Goal: Information Seeking & Learning: Learn about a topic

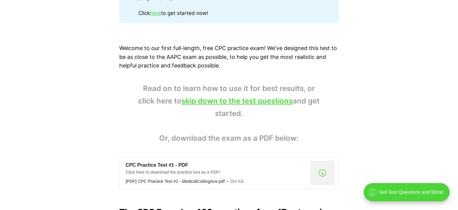
scroll to position [379, 0]
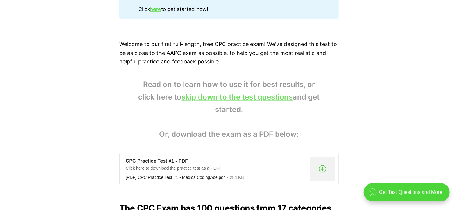
click at [267, 99] on link "skip down to the test questions" at bounding box center [237, 96] width 111 height 9
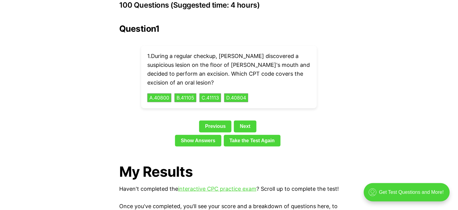
scroll to position [1382, 0]
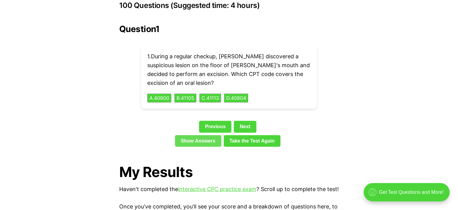
click at [201, 135] on link "Show Answers" at bounding box center [198, 141] width 46 height 12
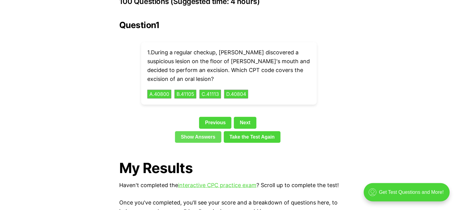
scroll to position [1385, 0]
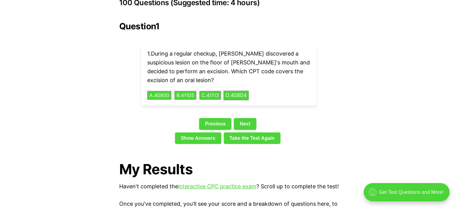
click at [244, 90] on button "D . 40804" at bounding box center [235, 94] width 25 height 9
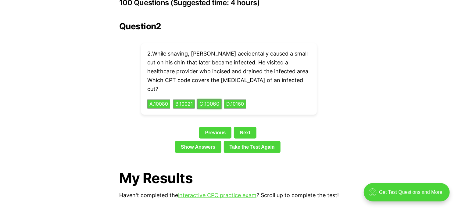
click at [216, 99] on button "C . 10060" at bounding box center [209, 103] width 24 height 9
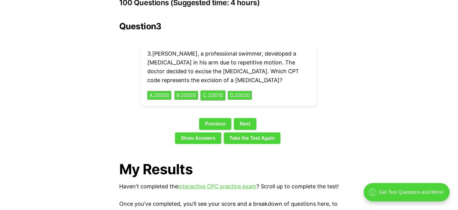
click at [189, 91] on button "B . 20055" at bounding box center [186, 95] width 24 height 9
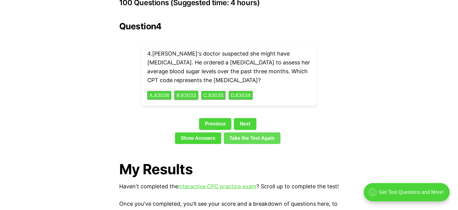
click at [261, 132] on link "Take the Test Again" at bounding box center [252, 138] width 57 height 12
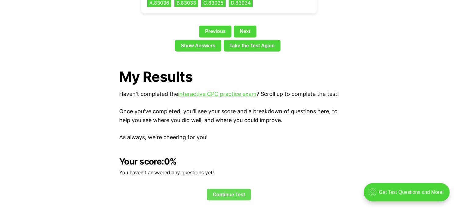
click at [224, 195] on link "Continue Test" at bounding box center [229, 195] width 44 height 12
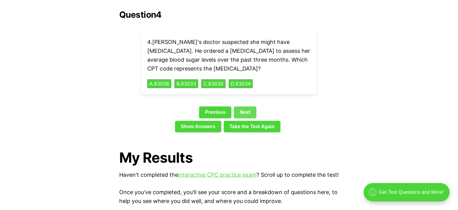
click at [245, 106] on link "Next" at bounding box center [245, 112] width 22 height 12
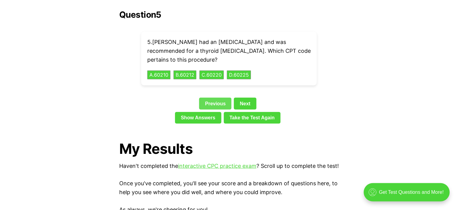
click at [212, 97] on link "Previous" at bounding box center [215, 103] width 32 height 12
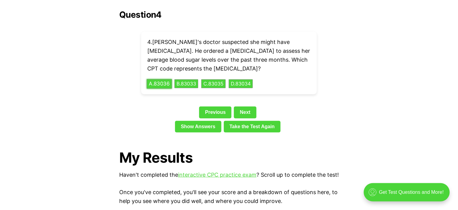
click at [154, 79] on button "A . 83036" at bounding box center [159, 83] width 25 height 9
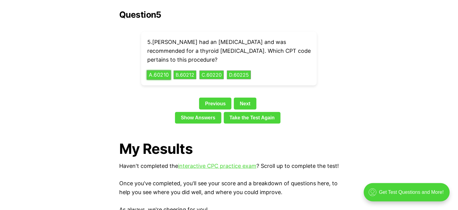
click at [213, 70] on button "C . 60220" at bounding box center [211, 74] width 24 height 9
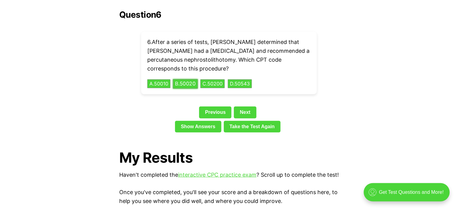
click at [189, 79] on button "B . 50020" at bounding box center [185, 83] width 25 height 9
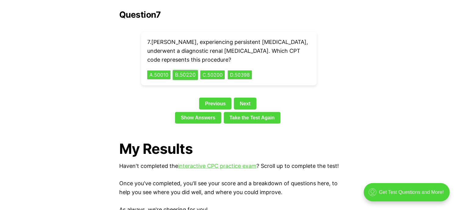
click at [220, 70] on button "C . 50200" at bounding box center [212, 74] width 24 height 9
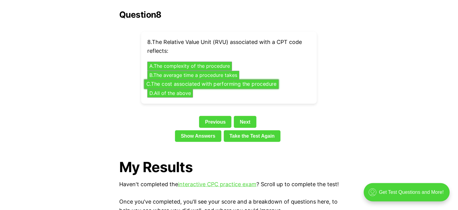
click at [174, 89] on button "D . All of the above" at bounding box center [170, 93] width 46 height 9
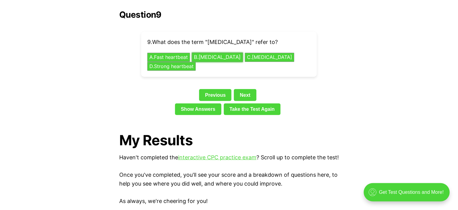
click at [219, 53] on button "B . [MEDICAL_DATA]" at bounding box center [217, 57] width 51 height 9
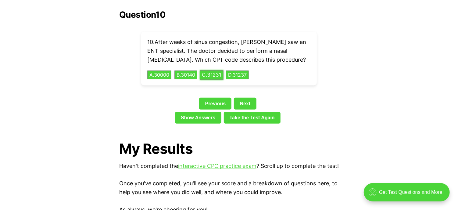
click at [216, 70] on button "C . 31231" at bounding box center [212, 74] width 24 height 9
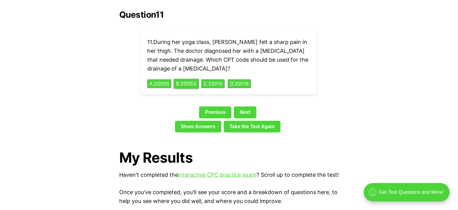
click at [190, 79] on button "B . 20055" at bounding box center [186, 83] width 25 height 9
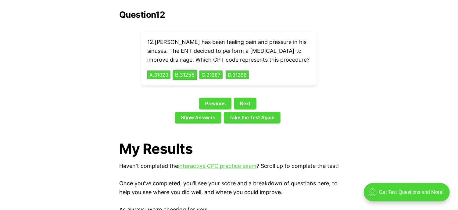
click at [162, 70] on button "A . 31020" at bounding box center [158, 74] width 23 height 9
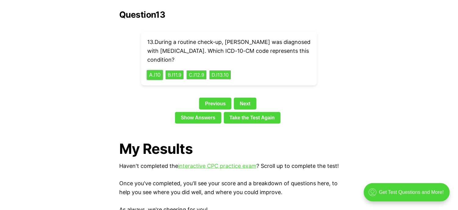
click at [159, 70] on button "A . I10" at bounding box center [155, 74] width 16 height 9
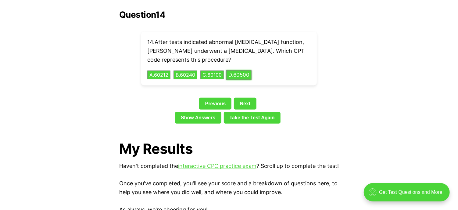
click at [247, 70] on button "D . 60500" at bounding box center [238, 74] width 25 height 9
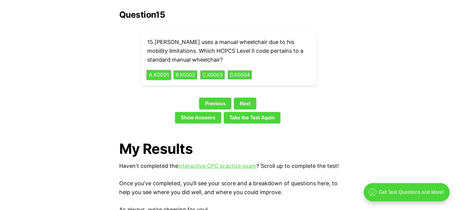
click at [160, 70] on button "A . K0001" at bounding box center [159, 74] width 24 height 9
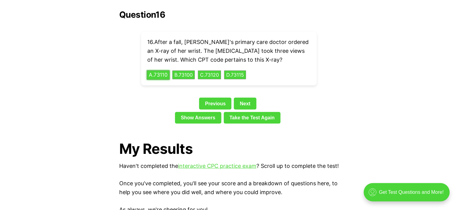
click at [160, 70] on button "A . 73110" at bounding box center [158, 74] width 23 height 9
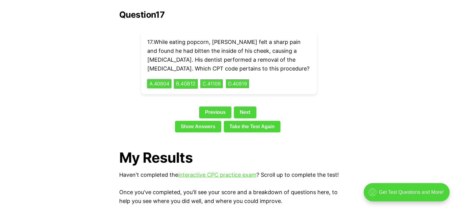
click at [191, 79] on button "B . 40812" at bounding box center [186, 83] width 24 height 9
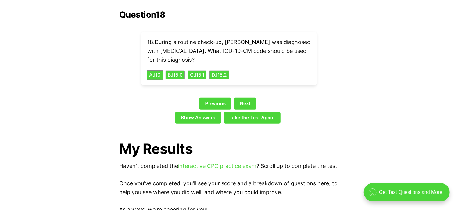
click at [154, 70] on button "A . I10" at bounding box center [155, 74] width 16 height 9
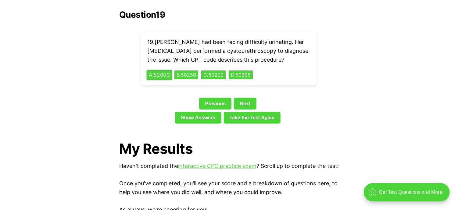
click at [165, 70] on button "A . 52000" at bounding box center [159, 74] width 25 height 9
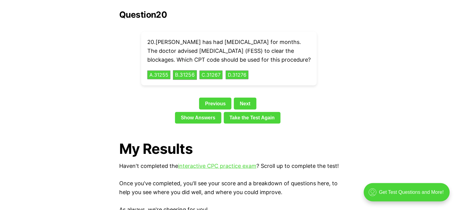
click at [189, 75] on button "B . 31256" at bounding box center [185, 74] width 24 height 9
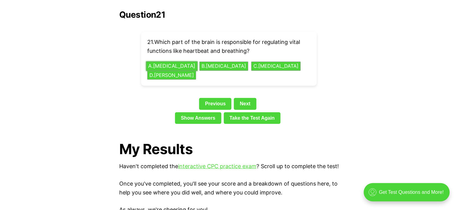
click at [170, 61] on button "A . [MEDICAL_DATA]" at bounding box center [171, 65] width 51 height 9
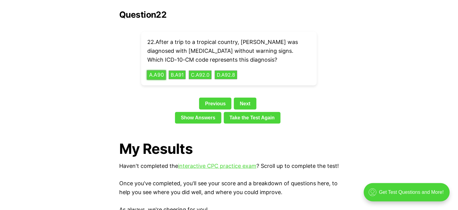
click at [159, 70] on button "A . A90" at bounding box center [156, 74] width 19 height 9
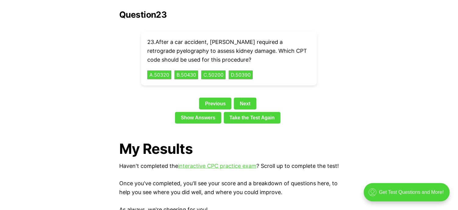
click at [218, 70] on button "C . 50200" at bounding box center [213, 74] width 26 height 9
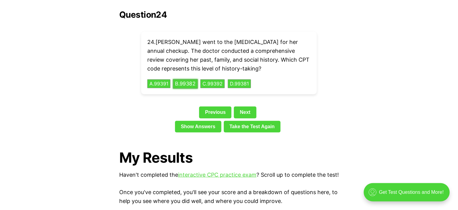
click at [182, 79] on button "B . 99382" at bounding box center [185, 83] width 25 height 9
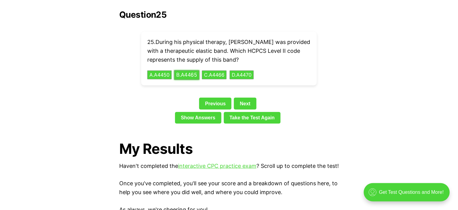
click at [195, 70] on button "B . A4465" at bounding box center [186, 74] width 25 height 9
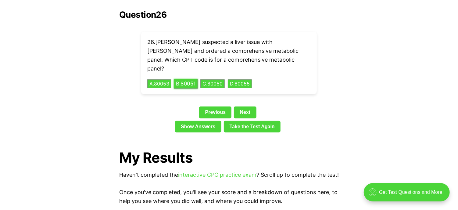
click at [162, 79] on button "A . 80053" at bounding box center [159, 83] width 24 height 9
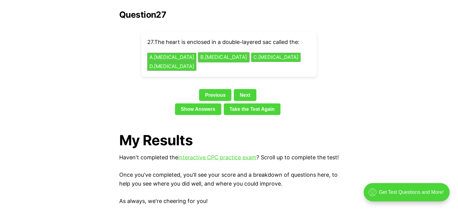
click at [204, 53] on button "B . [MEDICAL_DATA]" at bounding box center [223, 57] width 51 height 9
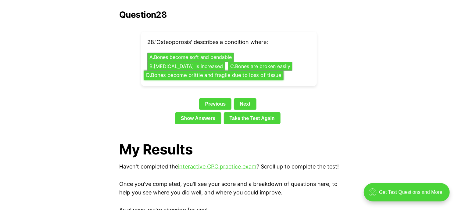
click at [236, 71] on button "D . Bones become brittle and fragile due to loss of tissue" at bounding box center [214, 75] width 140 height 9
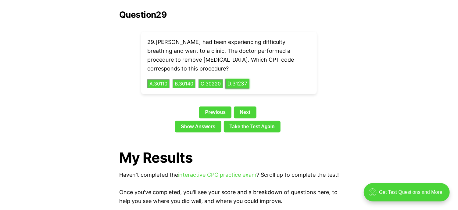
click at [161, 79] on button "A . 30110" at bounding box center [158, 83] width 22 height 9
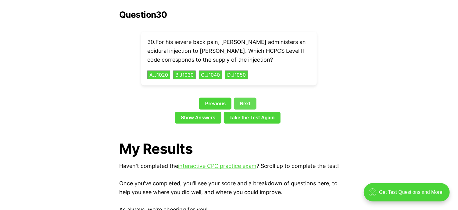
click at [243, 97] on link "Next" at bounding box center [245, 103] width 22 height 12
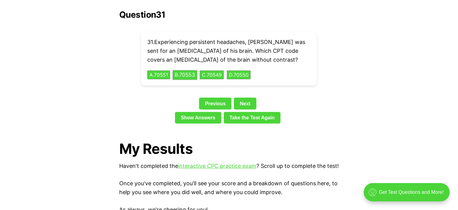
click at [189, 70] on button "B . 70553" at bounding box center [184, 74] width 25 height 9
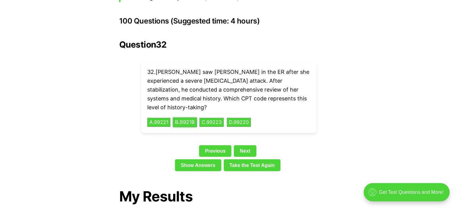
scroll to position [1366, 0]
click at [217, 118] on button "C . 99223" at bounding box center [212, 122] width 26 height 9
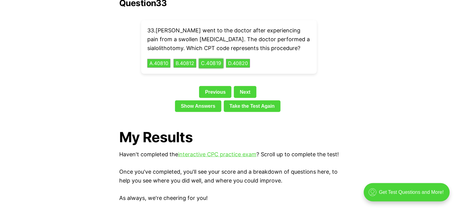
scroll to position [1408, 0]
click at [197, 101] on link "Show Answers" at bounding box center [198, 107] width 46 height 12
